Goal: Task Accomplishment & Management: Use online tool/utility

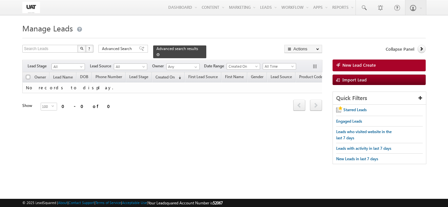
click at [160, 53] on span at bounding box center [157, 54] width 3 height 3
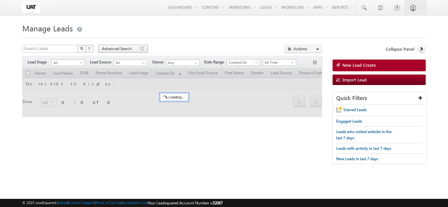
click at [139, 48] on span at bounding box center [141, 49] width 5 height 5
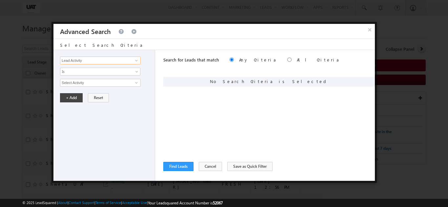
click at [119, 62] on input "Lead Activity" at bounding box center [100, 61] width 81 height 8
click at [95, 74] on link "Quote ID" at bounding box center [100, 74] width 81 height 8
type input "Quote ID"
click at [86, 85] on input "text" at bounding box center [100, 83] width 81 height 8
type input "01N186032"
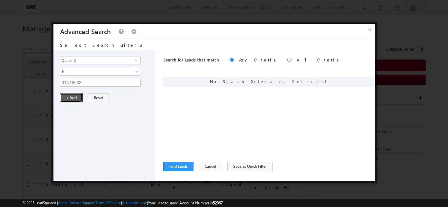
drag, startPoint x: 75, startPoint y: 93, endPoint x: 75, endPoint y: 97, distance: 3.9
click at [75, 97] on button "+ Add" at bounding box center [71, 97] width 23 height 9
click at [187, 165] on button "Find Leads" at bounding box center [178, 166] width 30 height 9
